Goal: Task Accomplishment & Management: Complete application form

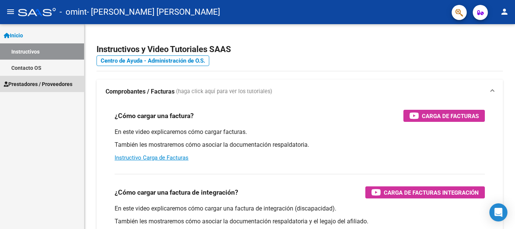
click at [41, 81] on span "Prestadores / Proveedores" at bounding box center [38, 84] width 69 height 8
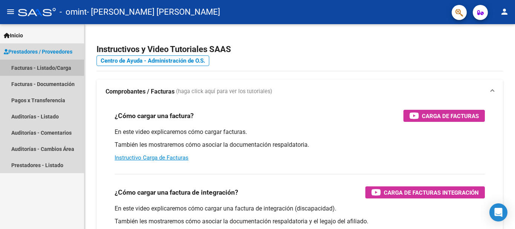
click at [35, 67] on link "Facturas - Listado/Carga" at bounding box center [42, 68] width 84 height 16
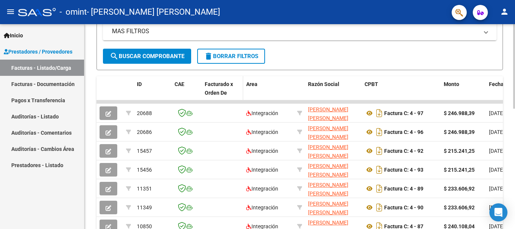
scroll to position [188, 0]
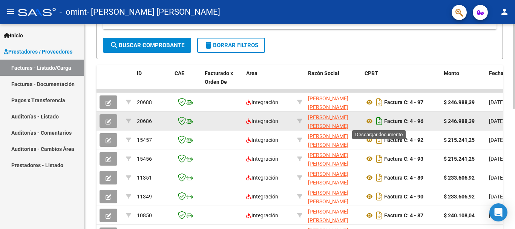
click at [379, 120] on icon "Descargar documento" at bounding box center [379, 121] width 10 height 12
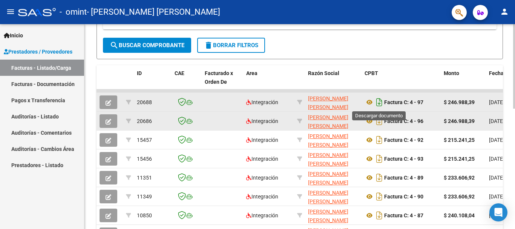
click at [377, 101] on icon "Descargar documento" at bounding box center [379, 102] width 10 height 12
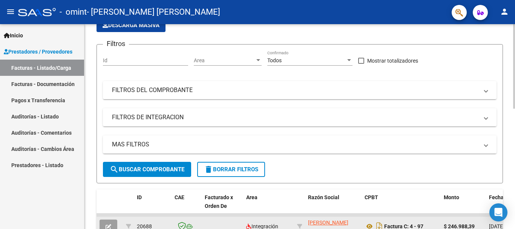
scroll to position [0, 0]
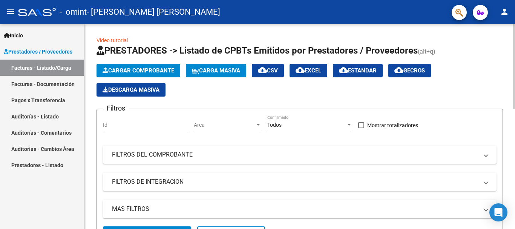
click at [137, 70] on span "Cargar Comprobante" at bounding box center [138, 70] width 72 height 7
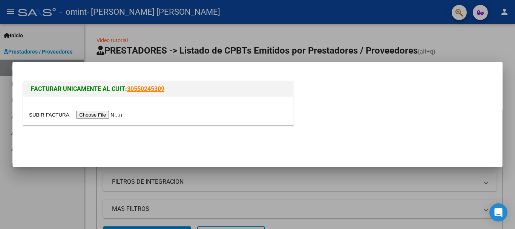
click at [116, 115] on input "file" at bounding box center [76, 115] width 95 height 8
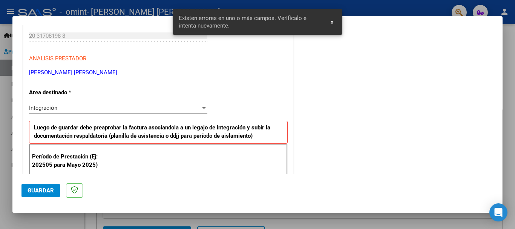
scroll to position [188, 0]
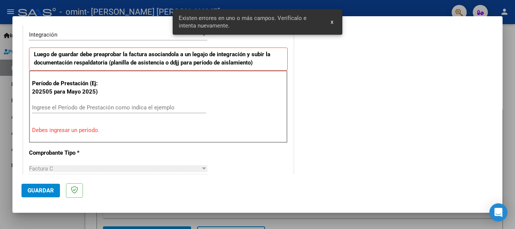
click at [104, 105] on input "Ingrese el Período de Prestación como indica el ejemplo" at bounding box center [119, 107] width 174 height 7
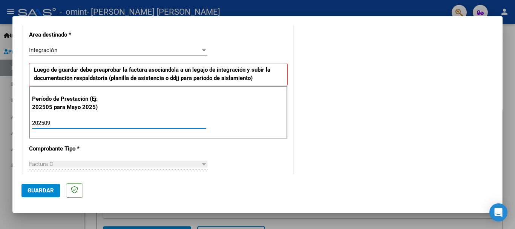
scroll to position [113, 0]
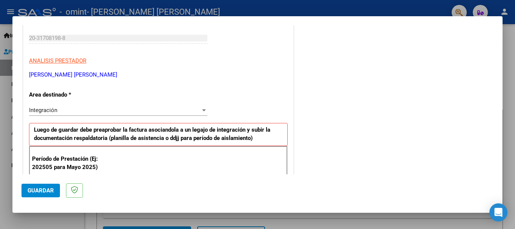
type input "202509"
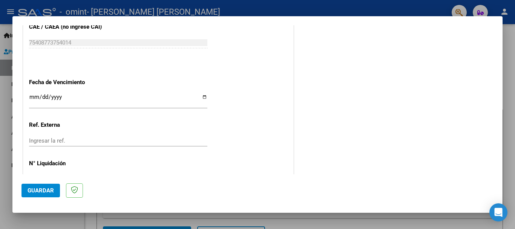
scroll to position [514, 0]
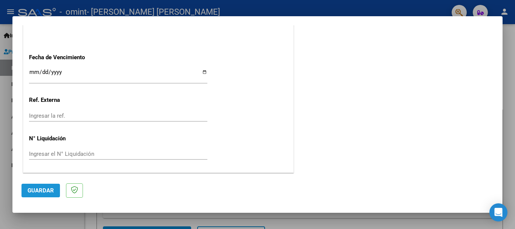
click at [41, 189] on span "Guardar" at bounding box center [40, 190] width 26 height 7
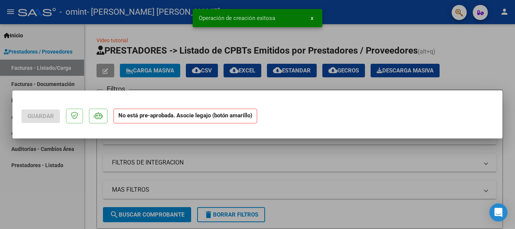
scroll to position [0, 0]
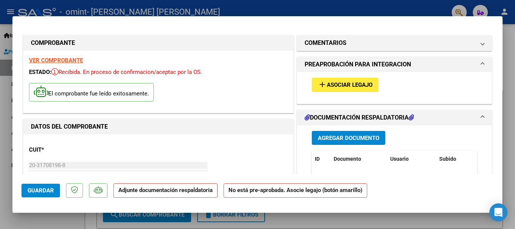
click at [347, 84] on span "Asociar Legajo" at bounding box center [350, 85] width 46 height 7
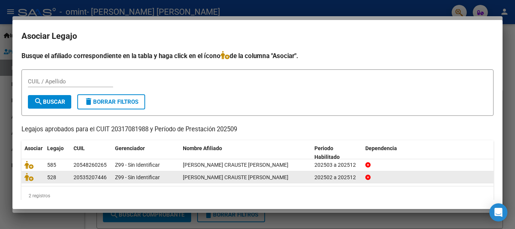
click at [106, 176] on div "20535207446" at bounding box center [89, 177] width 33 height 9
click at [30, 177] on icon at bounding box center [28, 177] width 9 height 8
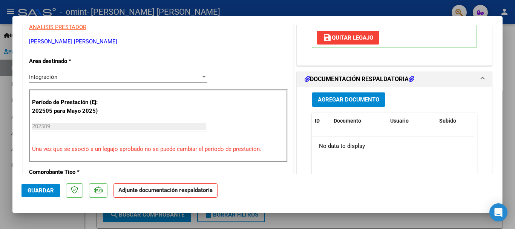
scroll to position [188, 0]
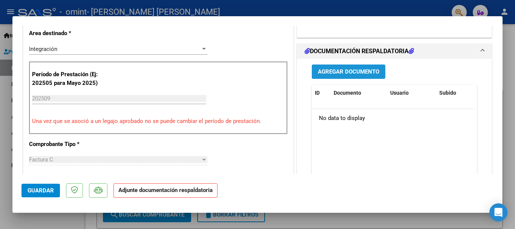
click at [347, 72] on span "Agregar Documento" at bounding box center [348, 72] width 61 height 7
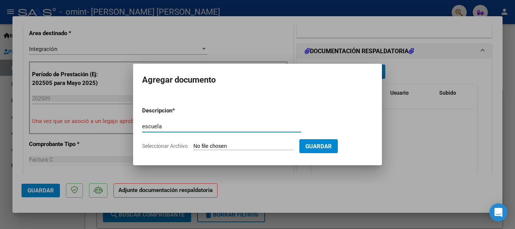
type input "escuela"
click at [229, 144] on input "Seleccionar Archivo" at bounding box center [243, 146] width 100 height 7
type input "C:\fakepath\escuela [DATE] [PERSON_NAME].pdf"
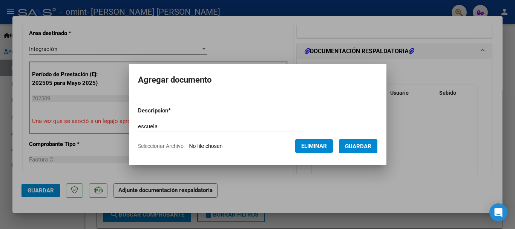
click at [370, 148] on span "Guardar" at bounding box center [358, 146] width 26 height 7
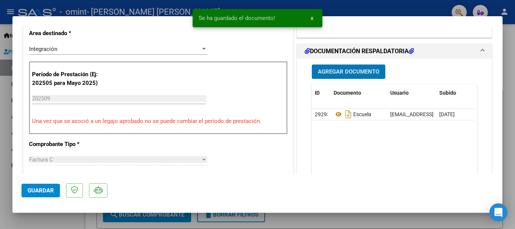
click at [338, 74] on span "Agregar Documento" at bounding box center [348, 72] width 61 height 7
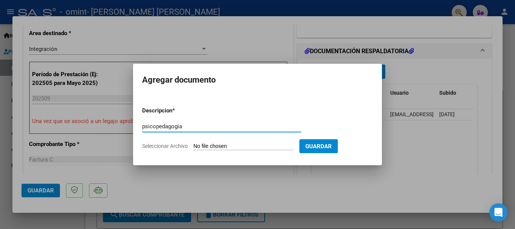
type input "psicopedagogia"
click at [236, 146] on input "Seleccionar Archivo" at bounding box center [243, 146] width 100 height 7
type input "C:\fakepath\psicopedagogia [DATE] [PERSON_NAME].pdf"
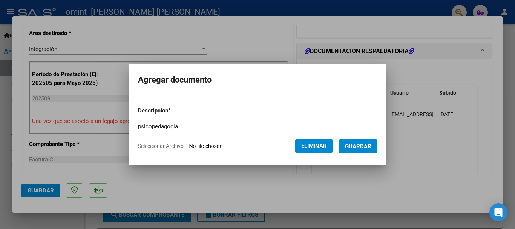
click at [365, 146] on span "Guardar" at bounding box center [358, 146] width 26 height 7
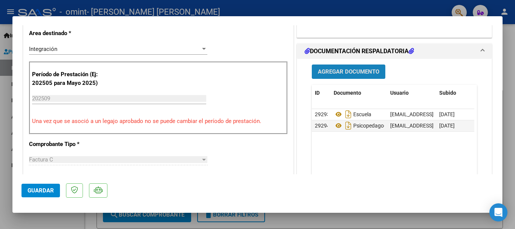
click at [352, 69] on span "Agregar Documento" at bounding box center [348, 72] width 61 height 7
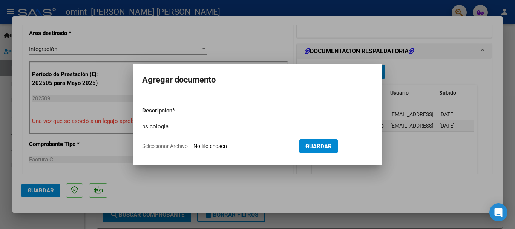
type input "psicologia"
click at [209, 147] on input "Seleccionar Archivo" at bounding box center [243, 146] width 100 height 7
type input "C:\fakepath\psicologia [DATE] [PERSON_NAME].pdf"
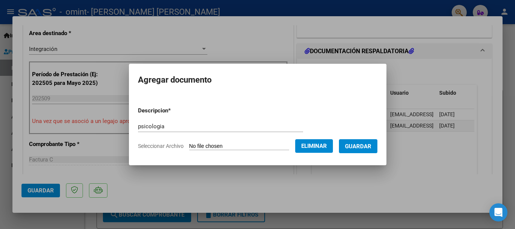
click at [364, 147] on span "Guardar" at bounding box center [358, 146] width 26 height 7
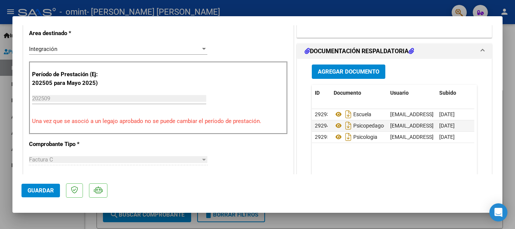
click at [0, 134] on div at bounding box center [257, 114] width 515 height 229
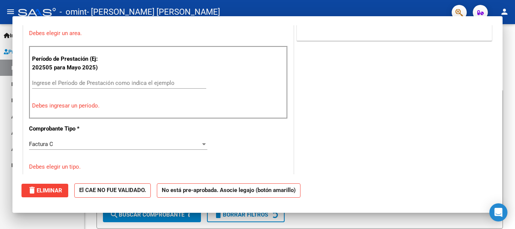
scroll to position [0, 0]
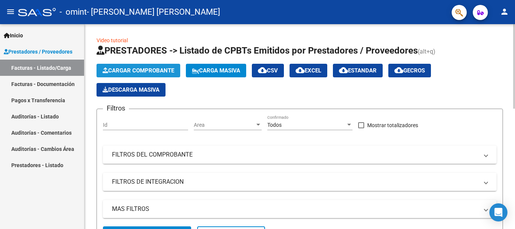
click at [145, 69] on span "Cargar Comprobante" at bounding box center [138, 70] width 72 height 7
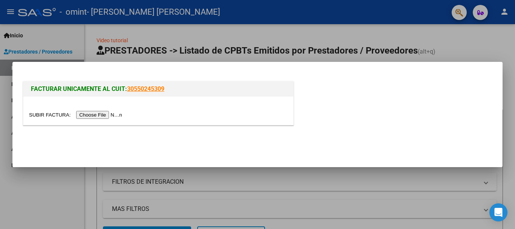
click at [110, 115] on input "file" at bounding box center [76, 115] width 95 height 8
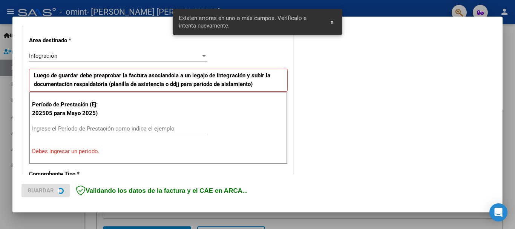
scroll to position [174, 0]
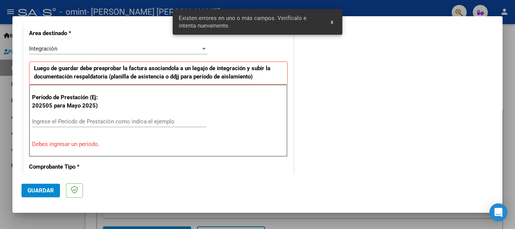
click at [92, 119] on input "Ingrese el Período de Prestación como indica el ejemplo" at bounding box center [119, 121] width 174 height 7
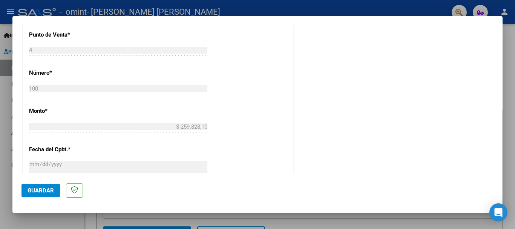
scroll to position [325, 0]
type input "202509"
click at [40, 190] on span "Guardar" at bounding box center [40, 190] width 26 height 7
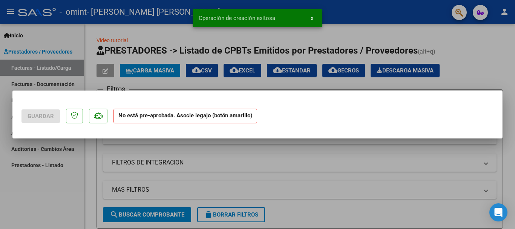
scroll to position [0, 0]
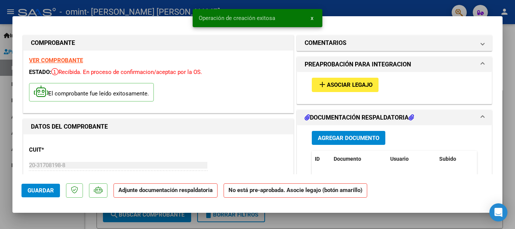
click at [351, 87] on span "Asociar Legajo" at bounding box center [350, 85] width 46 height 7
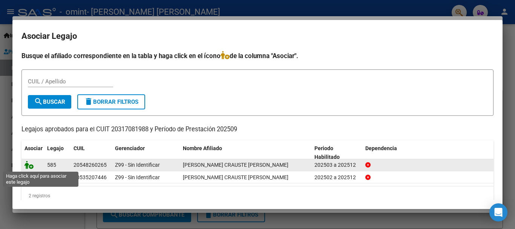
click at [27, 164] on icon at bounding box center [28, 164] width 9 height 8
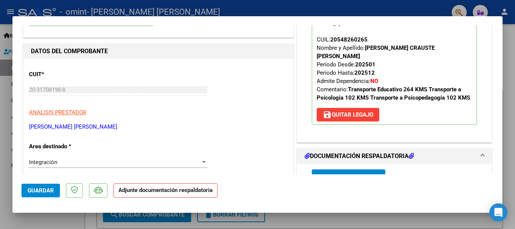
scroll to position [113, 0]
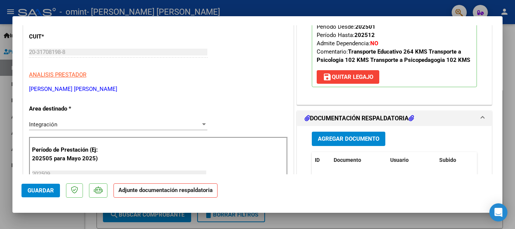
click at [353, 136] on span "Agregar Documento" at bounding box center [348, 139] width 61 height 7
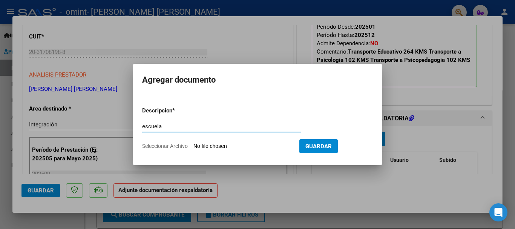
type input "escuela"
click at [214, 145] on input "Seleccionar Archivo" at bounding box center [243, 146] width 100 height 7
type input "C:\fakepath\escuela [DATE] [PERSON_NAME].pdf"
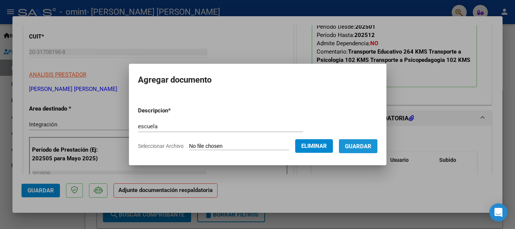
click at [365, 146] on span "Guardar" at bounding box center [358, 146] width 26 height 7
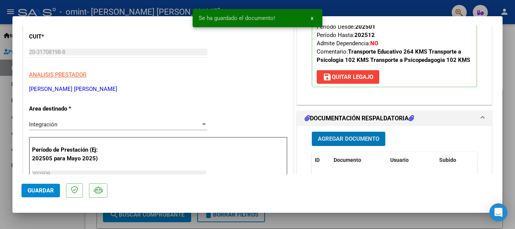
click at [345, 136] on span "Agregar Documento" at bounding box center [348, 139] width 61 height 7
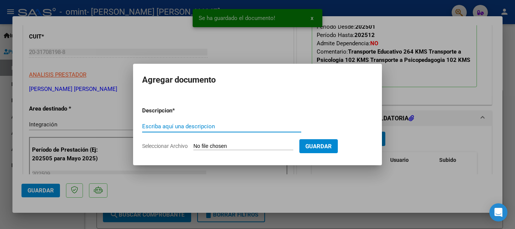
click at [184, 125] on input "Escriba aquí una descripcion" at bounding box center [221, 126] width 159 height 7
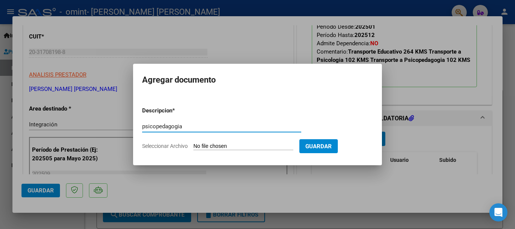
type input "psicopedagogia"
click at [218, 147] on input "Seleccionar Archivo" at bounding box center [243, 146] width 100 height 7
type input "C:\fakepath\psicopedagogia [DATE] [PERSON_NAME].pdf"
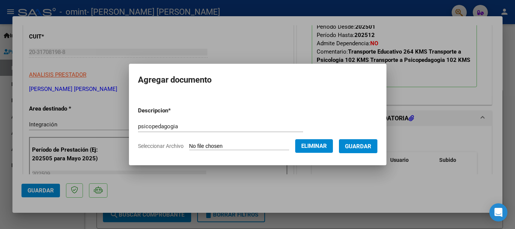
click at [358, 146] on span "Guardar" at bounding box center [358, 146] width 26 height 7
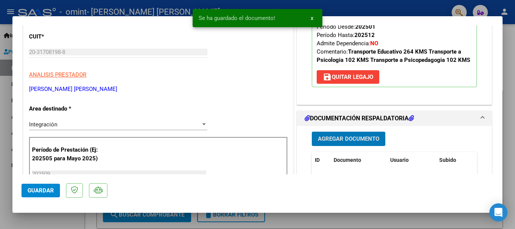
click at [344, 136] on span "Agregar Documento" at bounding box center [348, 139] width 61 height 7
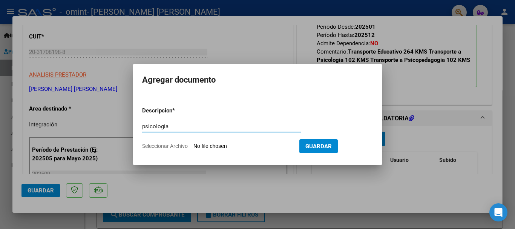
type input "psicologia"
click at [237, 144] on input "Seleccionar Archivo" at bounding box center [243, 146] width 100 height 7
type input "C:\fakepath\psicologia [DATE] [PERSON_NAME].pdf"
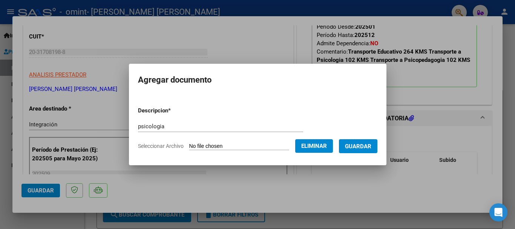
click at [369, 144] on span "Guardar" at bounding box center [358, 146] width 26 height 7
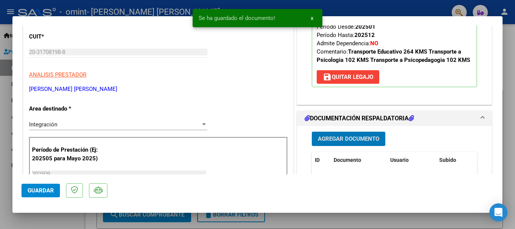
click at [2, 112] on div at bounding box center [257, 114] width 515 height 229
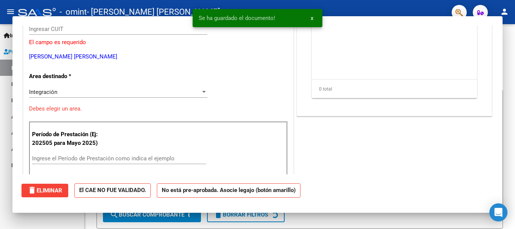
scroll to position [0, 0]
